Goal: Task Accomplishment & Management: Manage account settings

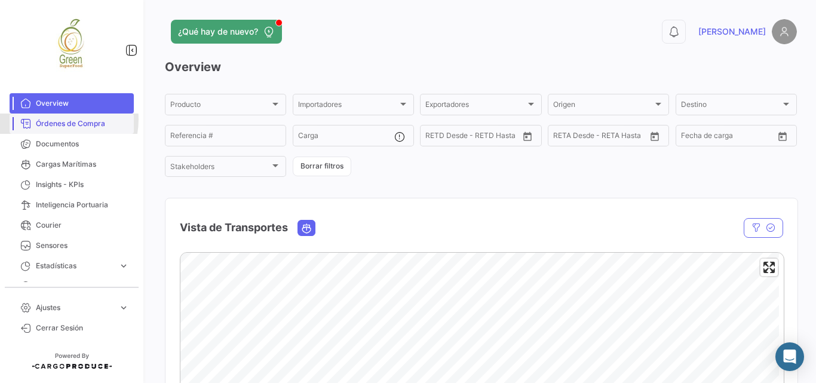
click at [54, 119] on span "Órdenes de Compra" at bounding box center [82, 123] width 93 height 11
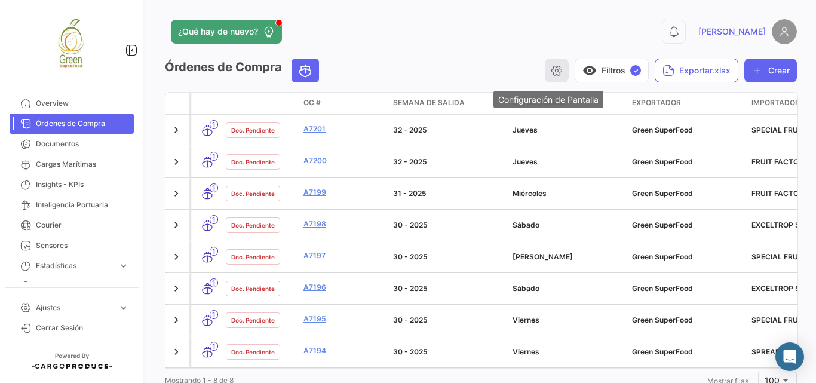
click at [551, 74] on icon "button" at bounding box center [557, 70] width 12 height 12
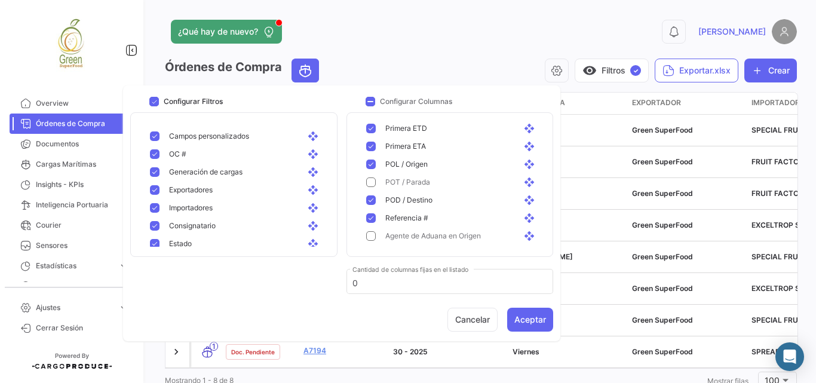
scroll to position [201, 0]
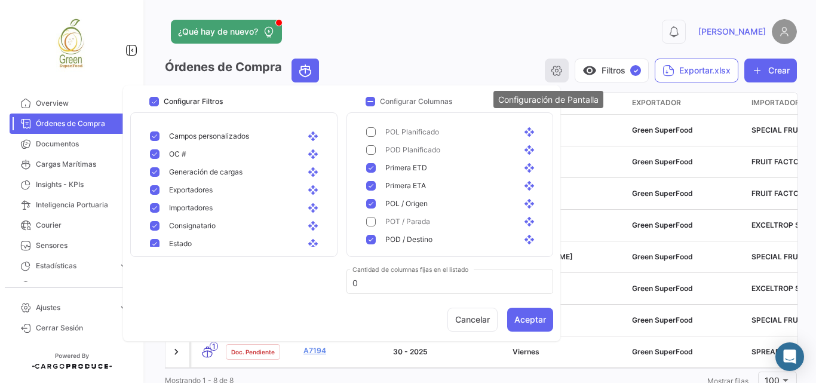
click at [557, 68] on button "button" at bounding box center [557, 71] width 24 height 24
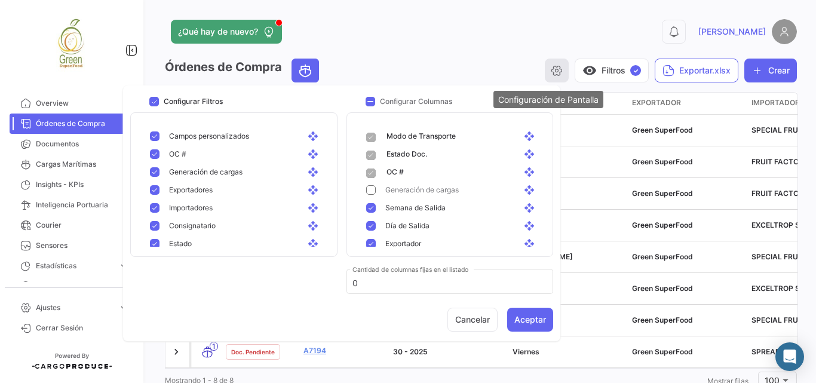
click at [551, 69] on icon "button" at bounding box center [557, 70] width 12 height 12
click at [499, 50] on app-header "¿Qué hay de nuevo? 0 [PERSON_NAME]" at bounding box center [481, 38] width 632 height 39
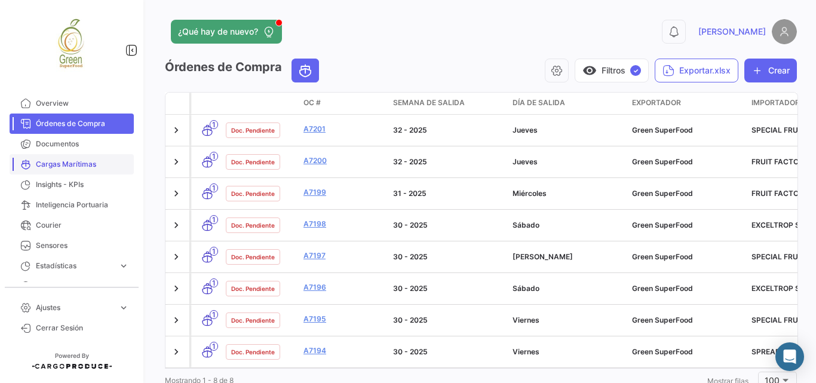
click at [59, 160] on span "Cargas Marítimas" at bounding box center [82, 164] width 93 height 11
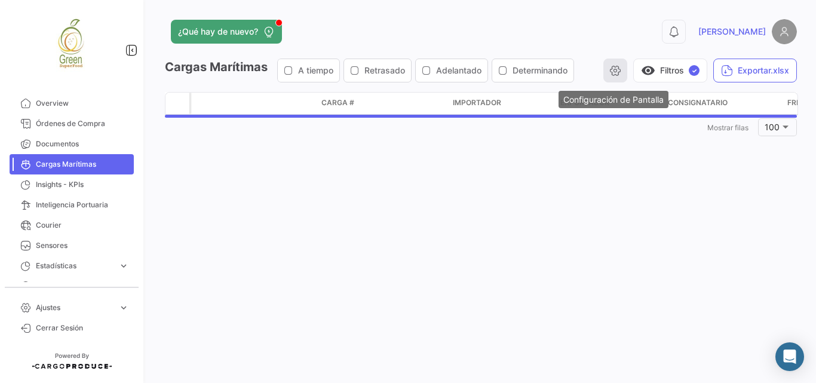
click at [613, 71] on icon "button" at bounding box center [615, 70] width 12 height 12
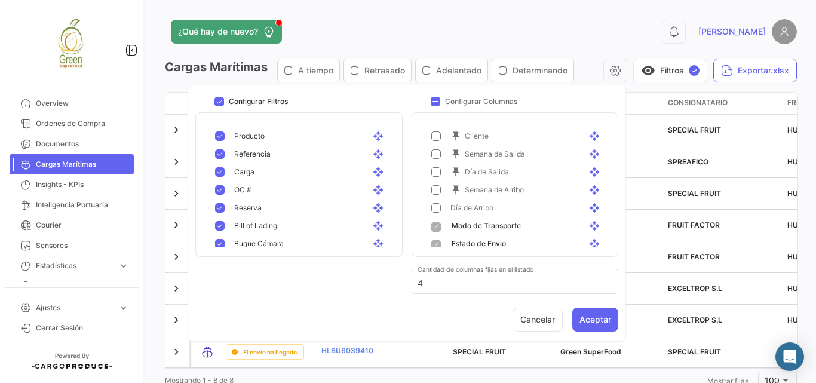
click at [598, 16] on div "¿Qué hay de nuevo? 0 [PERSON_NAME] Marítimas A tiempo Retrasado Adelantado Dete…" at bounding box center [481, 191] width 670 height 383
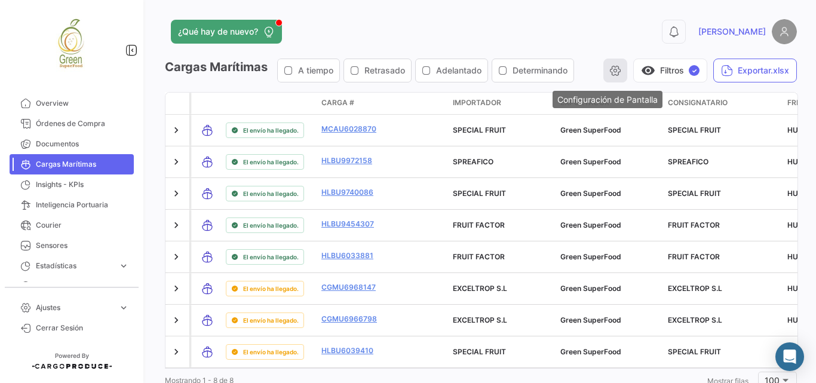
click at [609, 67] on icon "button" at bounding box center [615, 70] width 12 height 12
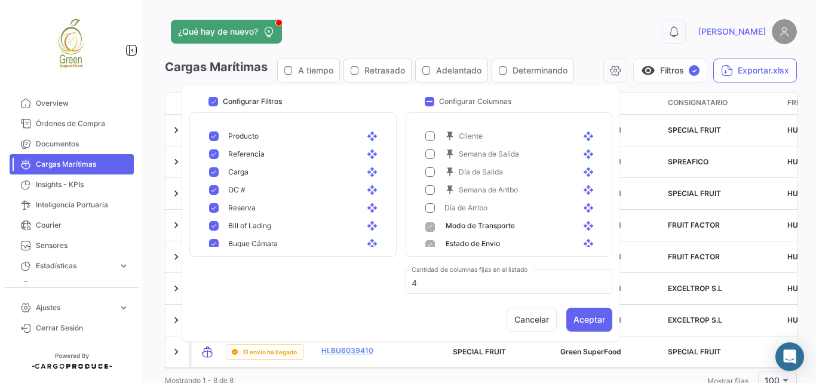
click at [548, 15] on div "¿Qué hay de nuevo? 0 [PERSON_NAME] Marítimas A tiempo Retrasado Adelantado Dete…" at bounding box center [481, 191] width 670 height 383
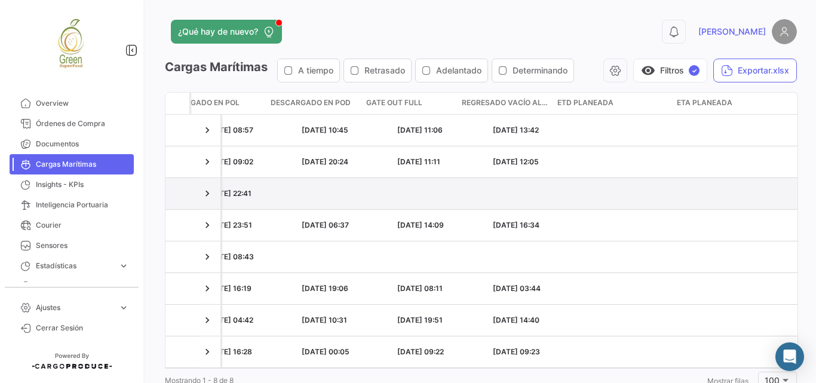
scroll to position [0, 3694]
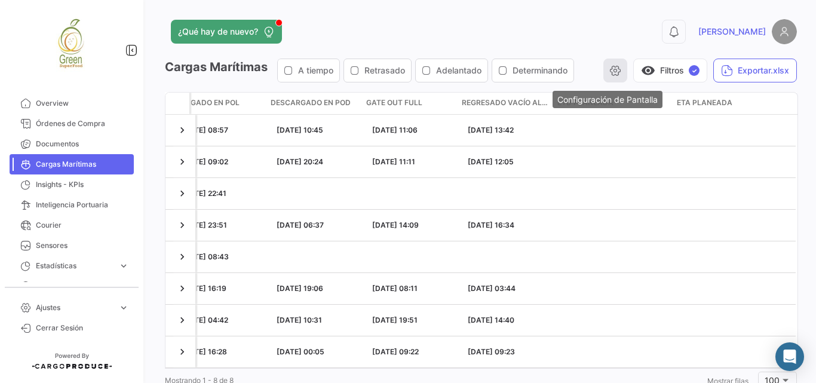
click at [609, 74] on icon "button" at bounding box center [615, 70] width 12 height 12
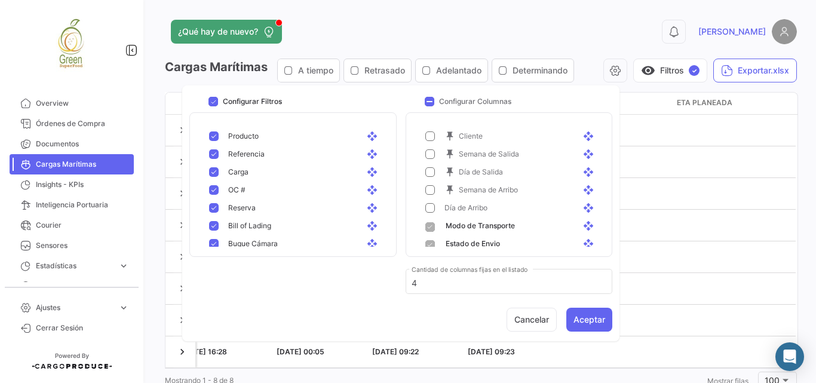
click at [428, 139] on mat-pseudo-checkbox at bounding box center [430, 136] width 10 height 10
click at [429, 152] on mat-pseudo-checkbox at bounding box center [430, 154] width 10 height 10
click at [426, 172] on mat-pseudo-checkbox at bounding box center [430, 172] width 10 height 10
click at [428, 192] on mat-pseudo-checkbox at bounding box center [430, 190] width 10 height 10
click at [584, 313] on button "Aceptar" at bounding box center [589, 320] width 46 height 24
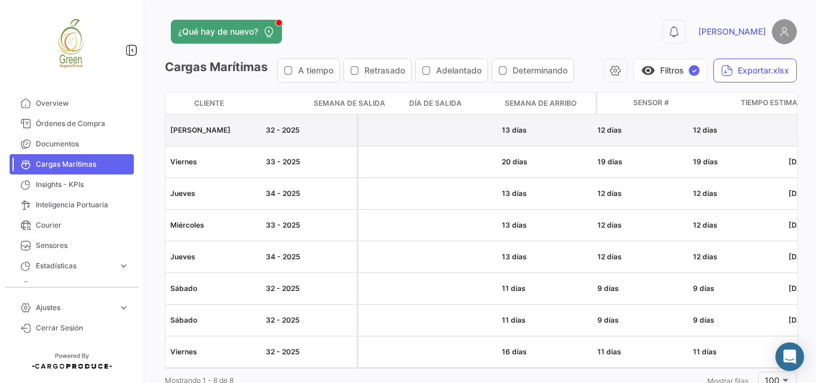
scroll to position [0, 3057]
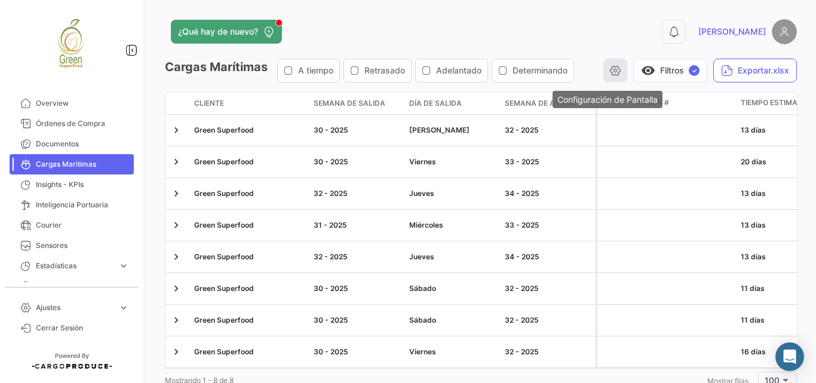
click at [609, 75] on icon "button" at bounding box center [615, 70] width 12 height 12
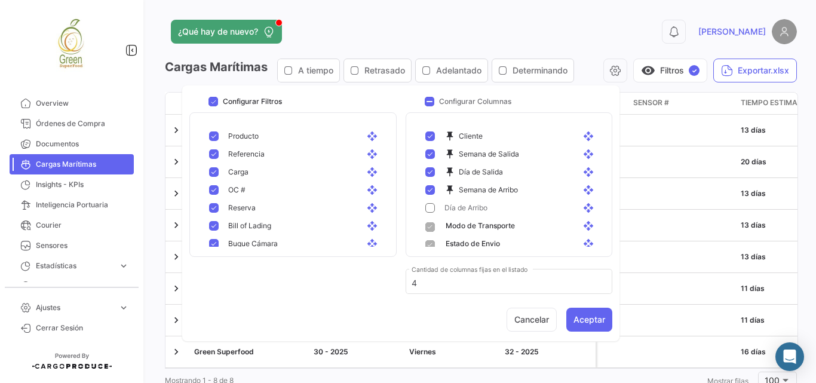
click at [431, 173] on mat-pseudo-checkbox at bounding box center [430, 172] width 10 height 10
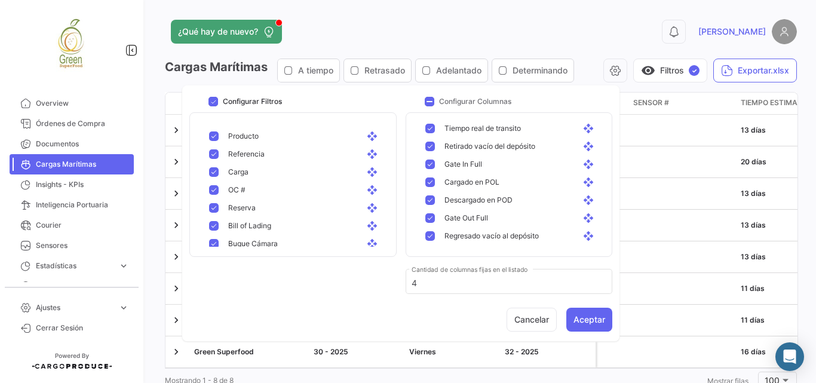
scroll to position [830, 0]
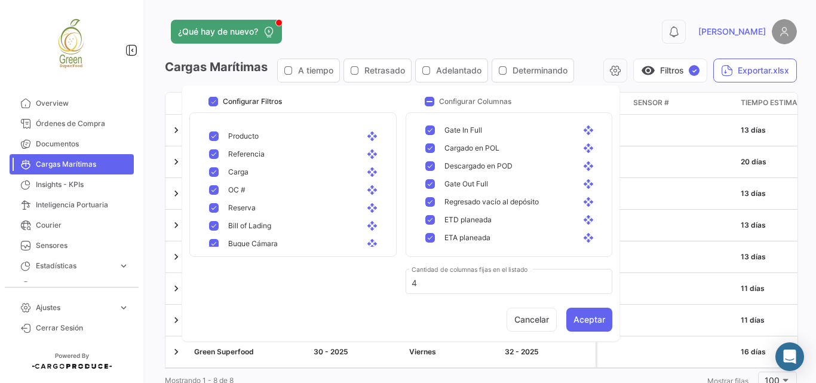
click at [540, 2] on div "¿Qué hay de nuevo? 0 [PERSON_NAME] Marítimas A tiempo Retrasado Adelantado Dete…" at bounding box center [481, 191] width 670 height 383
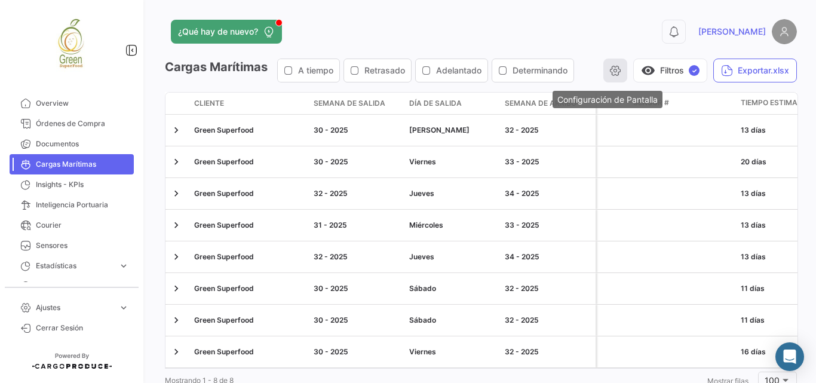
click at [609, 67] on icon "button" at bounding box center [615, 70] width 12 height 12
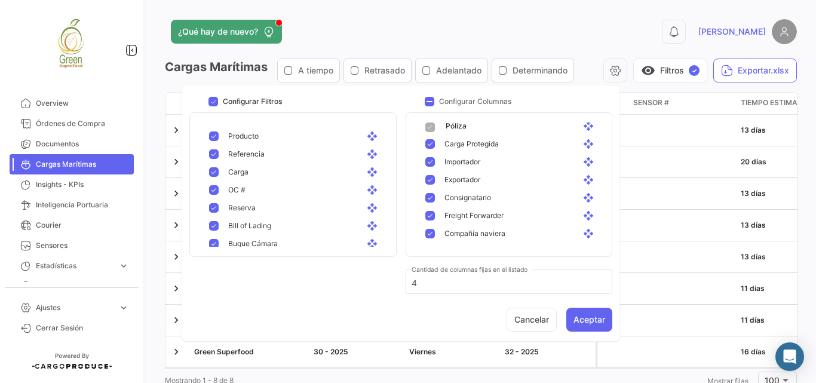
scroll to position [0, 0]
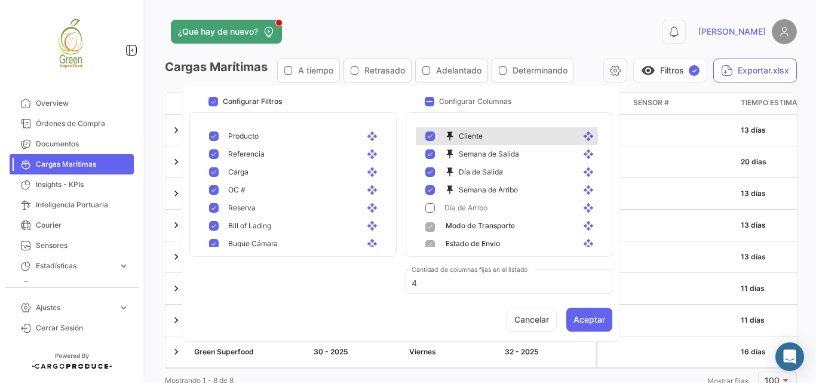
click at [449, 138] on mat-icon "push_pin" at bounding box center [451, 136] width 14 height 11
click at [451, 137] on mat-icon "push_pin" at bounding box center [451, 136] width 14 height 11
click at [437, 134] on div "push_pin Cliente open_with" at bounding box center [516, 136] width 162 height 11
click at [437, 135] on div "push_pin Cliente open_with" at bounding box center [516, 136] width 162 height 11
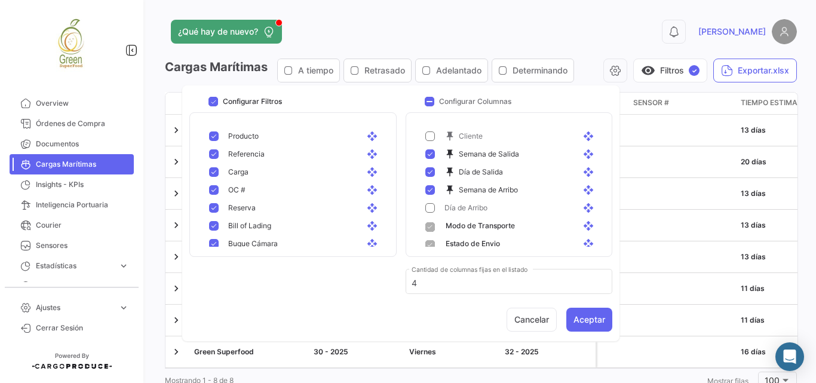
click at [425, 173] on mat-pseudo-checkbox at bounding box center [430, 172] width 10 height 10
click at [489, 16] on div "¿Qué hay de nuevo? 0 [PERSON_NAME] Marítimas A tiempo Retrasado Adelantado Dete…" at bounding box center [481, 191] width 670 height 383
